Goal: Information Seeking & Learning: Learn about a topic

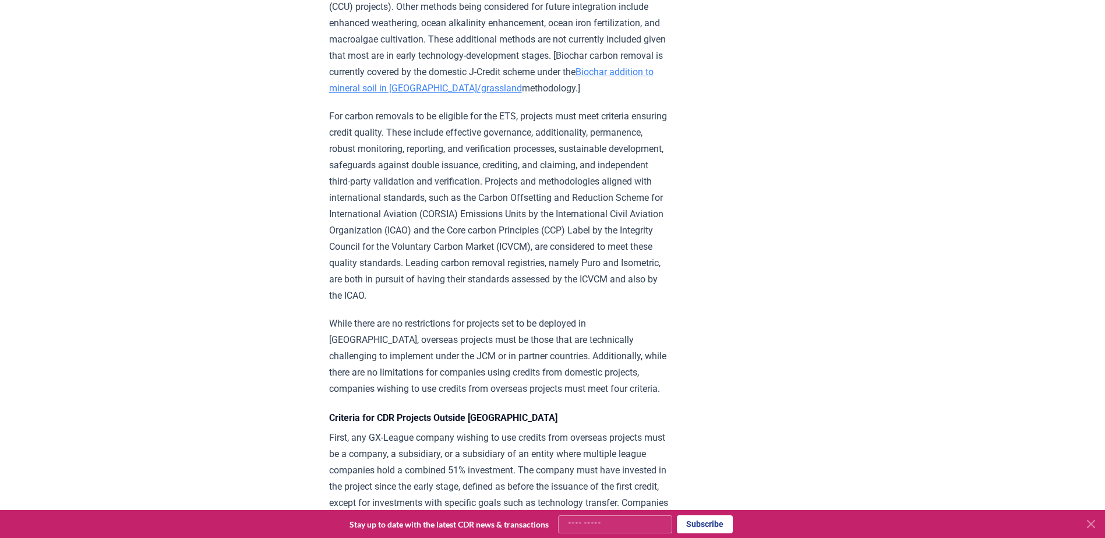
scroll to position [1747, 0]
click at [354, 259] on p "For carbon removals to be eligible for the ETS, projects must meet criteria ens…" at bounding box center [499, 205] width 341 height 196
drag, startPoint x: 606, startPoint y: 239, endPoint x: 641, endPoint y: 253, distance: 37.6
click at [641, 253] on p "For carbon removals to be eligible for the ETS, projects must meet criteria ens…" at bounding box center [499, 205] width 341 height 196
drag, startPoint x: 641, startPoint y: 253, endPoint x: 625, endPoint y: 254, distance: 15.8
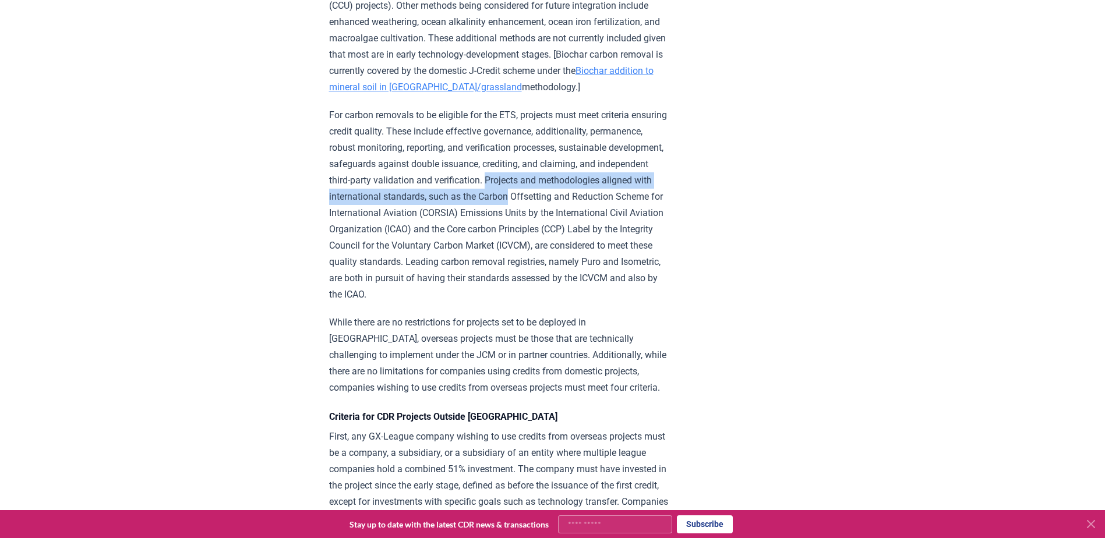
click at [625, 254] on p "For carbon removals to be eligible for the ETS, projects must meet criteria ens…" at bounding box center [499, 205] width 341 height 196
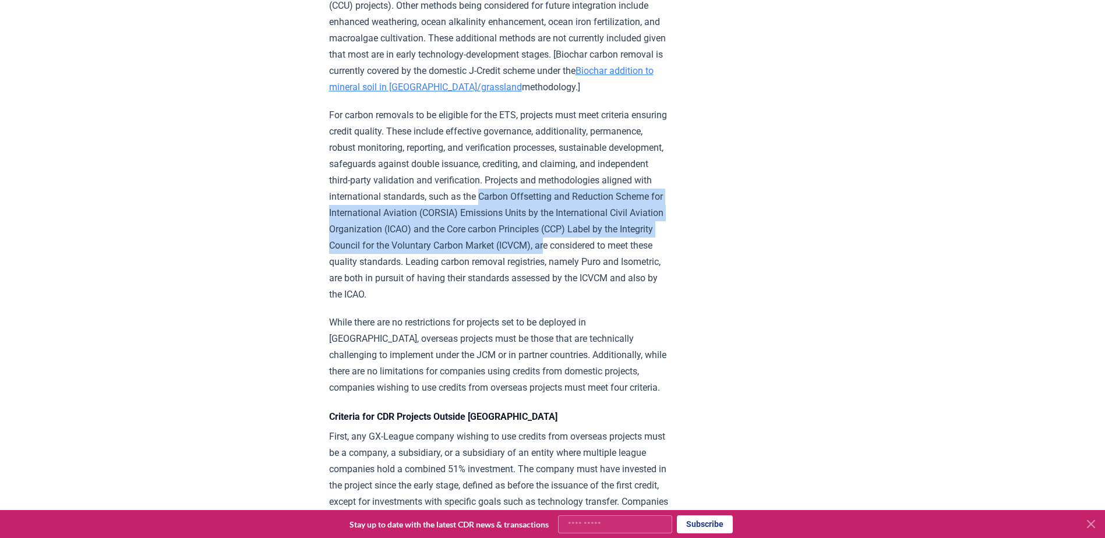
drag, startPoint x: 601, startPoint y: 256, endPoint x: 408, endPoint y: 314, distance: 201.8
click at [408, 303] on p "For carbon removals to be eligible for the ETS, projects must meet criteria ens…" at bounding box center [499, 205] width 341 height 196
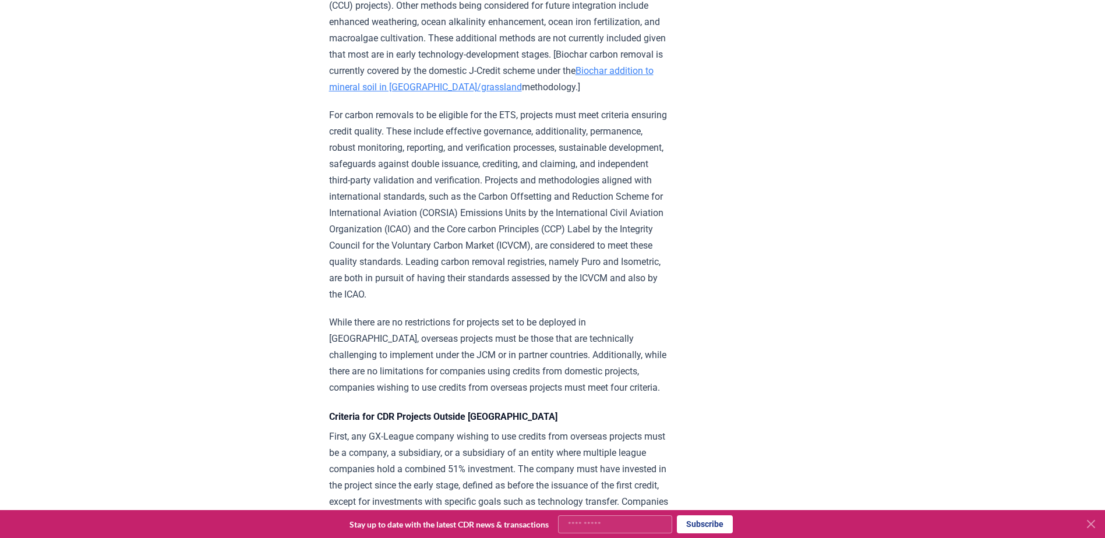
drag, startPoint x: 408, startPoint y: 314, endPoint x: 605, endPoint y: 245, distance: 208.7
click at [605, 245] on p "For carbon removals to be eligible for the ETS, projects must meet criteria ens…" at bounding box center [499, 205] width 341 height 196
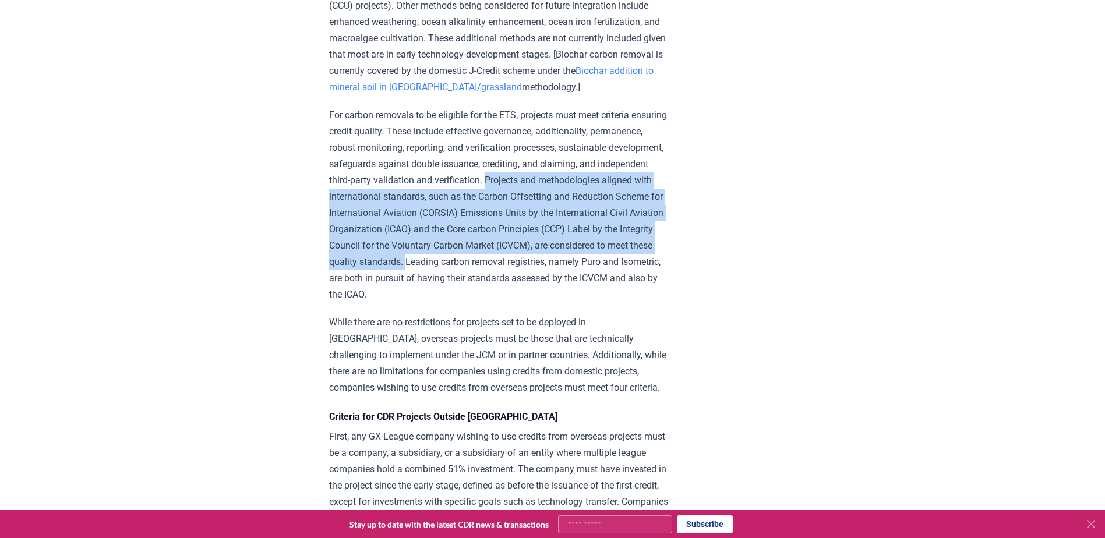
drag, startPoint x: 607, startPoint y: 244, endPoint x: 603, endPoint y: 323, distance: 79.3
click at [603, 303] on p "For carbon removals to be eligible for the ETS, projects must meet criteria ens…" at bounding box center [499, 205] width 341 height 196
copy p "Projects and methodologies aligned with international standards, such as the Ca…"
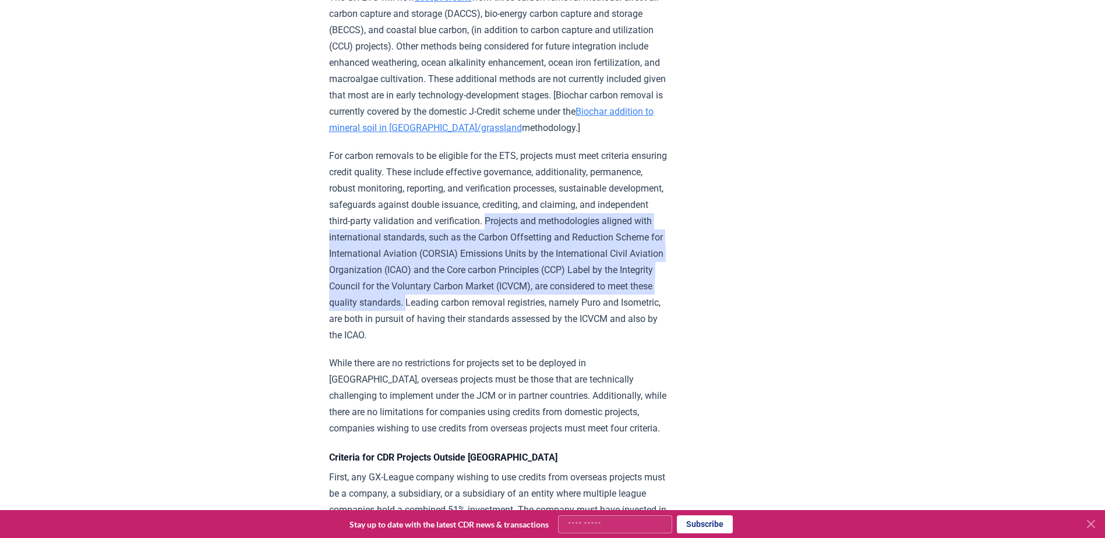
scroll to position [1689, 0]
